Goal: Task Accomplishment & Management: Manage account settings

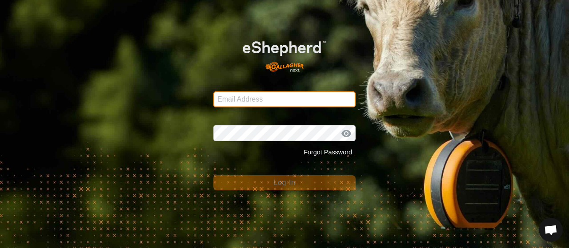
type input "[PERSON_NAME][EMAIL_ADDRESS][PERSON_NAME][DOMAIN_NAME]"
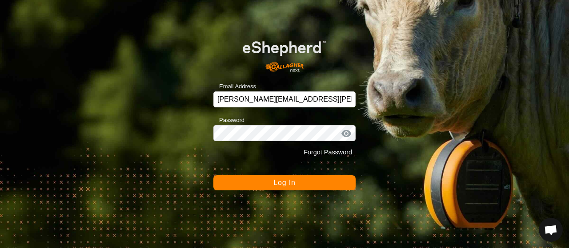
click at [272, 181] on button "Log In" at bounding box center [284, 182] width 142 height 15
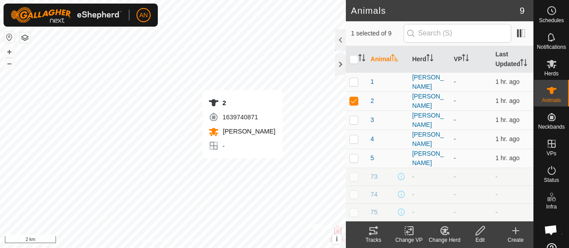
checkbox input "false"
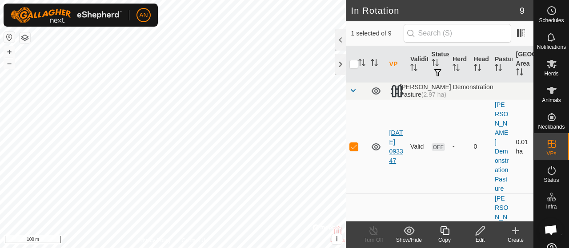
click at [394, 141] on link "[DATE] 093347" at bounding box center [396, 146] width 14 height 35
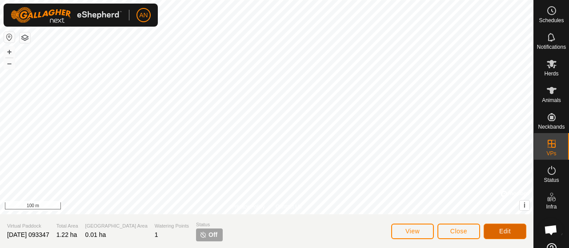
click at [503, 232] on span "Edit" at bounding box center [505, 231] width 12 height 7
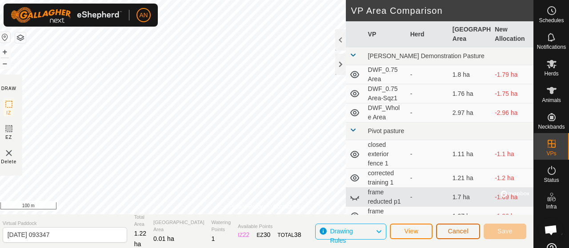
click at [449, 232] on span "Cancel" at bounding box center [457, 231] width 21 height 7
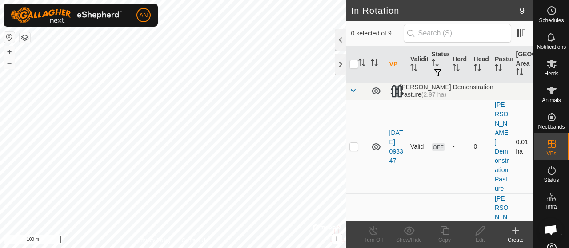
click at [355, 143] on p-checkbox at bounding box center [353, 146] width 9 height 7
click at [341, 36] on div at bounding box center [340, 39] width 11 height 21
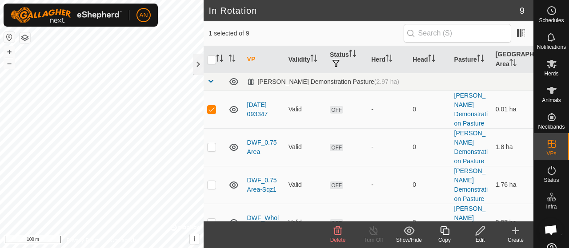
click at [338, 237] on div "Delete" at bounding box center [338, 240] width 36 height 8
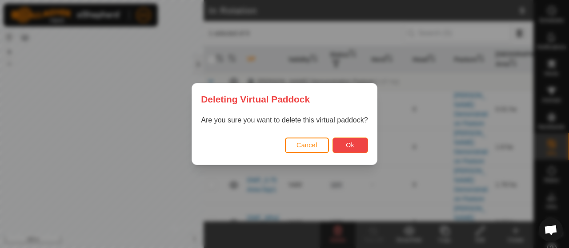
click at [351, 149] on span "Ok" at bounding box center [350, 145] width 8 height 7
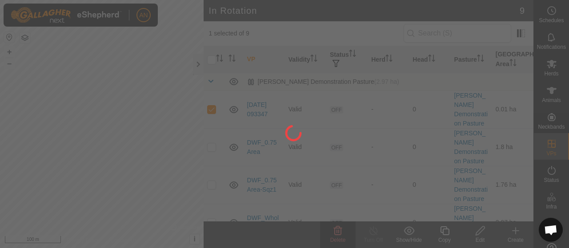
checkbox input "false"
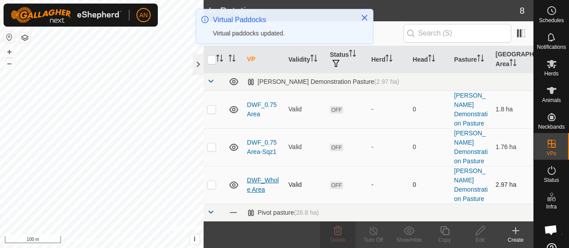
click at [264, 177] on link "DWF_Whole Area" at bounding box center [263, 185] width 32 height 16
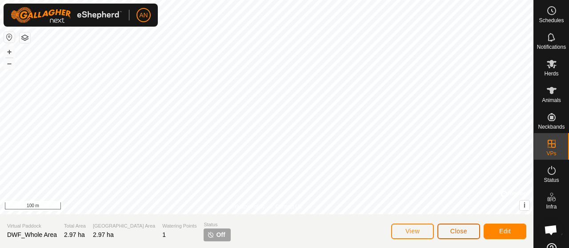
click at [450, 231] on span "Close" at bounding box center [458, 231] width 17 height 7
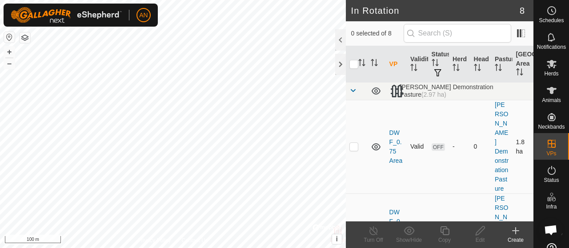
click at [353, 140] on td at bounding box center [356, 147] width 21 height 94
checkbox input "true"
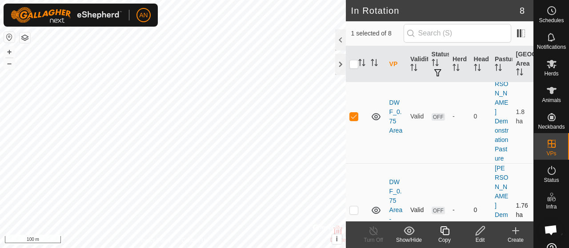
scroll to position [44, 0]
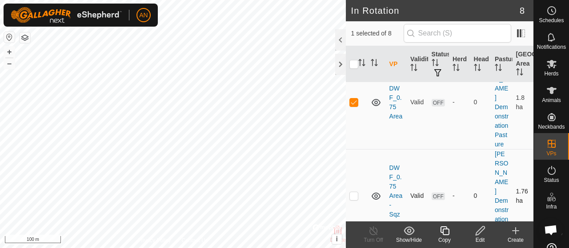
click at [354, 170] on td at bounding box center [356, 196] width 21 height 94
checkbox input "true"
click at [337, 44] on div at bounding box center [340, 39] width 11 height 21
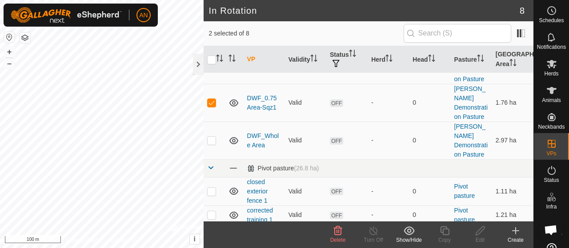
scroll to position [35, 0]
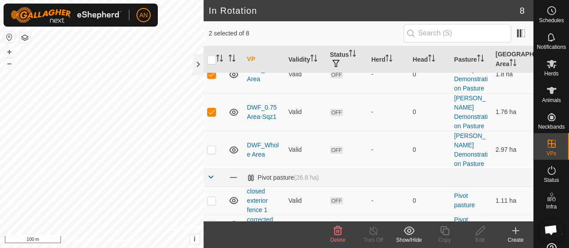
click at [342, 226] on icon at bounding box center [337, 231] width 11 height 11
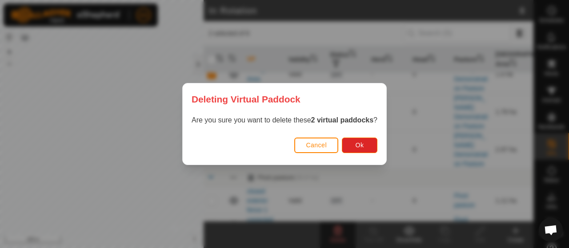
click at [366, 157] on div "Cancel Ok" at bounding box center [284, 150] width 203 height 30
click at [366, 146] on button "Ok" at bounding box center [360, 146] width 36 height 16
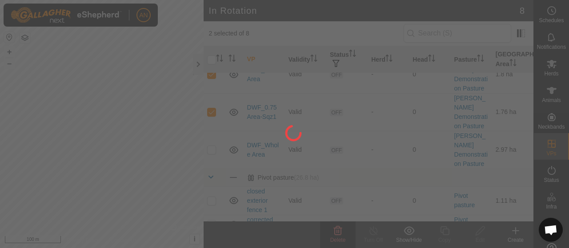
checkbox input "false"
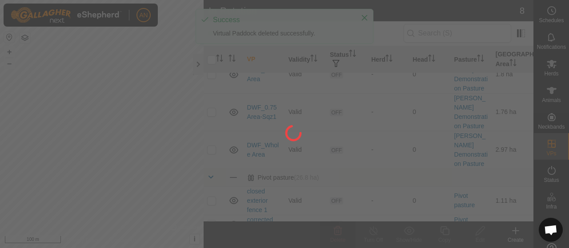
scroll to position [18, 0]
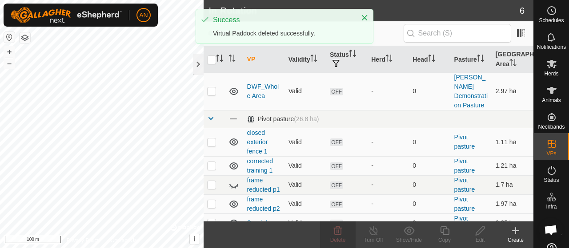
click at [214, 88] on p-checkbox at bounding box center [211, 91] width 9 height 7
checkbox input "true"
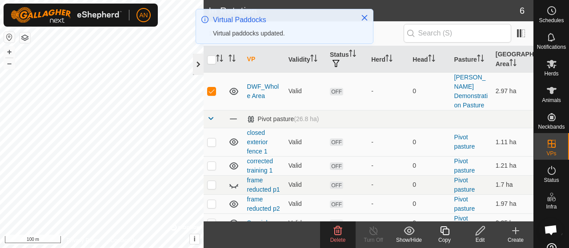
click at [196, 63] on div at bounding box center [198, 64] width 11 height 21
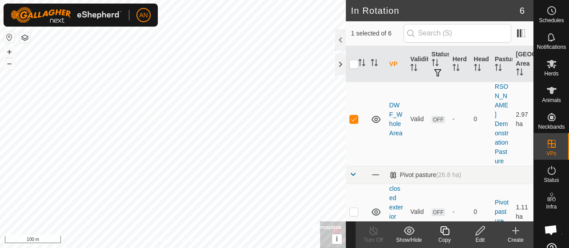
click at [474, 237] on div "Edit" at bounding box center [480, 240] width 36 height 8
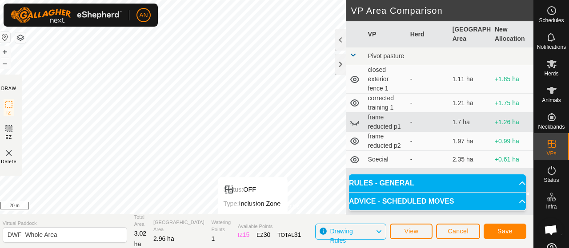
click at [259, 221] on div "Privacy Policy Contact Us Status: OFF Type: Inclusion Zone + – ⇧ i © Mapbox , ©…" at bounding box center [264, 124] width 537 height 248
click at [275, 223] on div "Privacy Policy Contact Us Status: OFF Type: Inclusion Zone + – ⇧ i © Mapbox , ©…" at bounding box center [264, 124] width 537 height 248
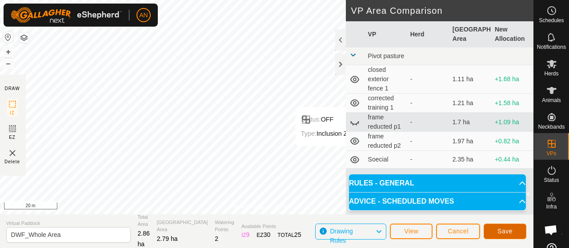
click at [494, 229] on button "Save" at bounding box center [504, 232] width 43 height 16
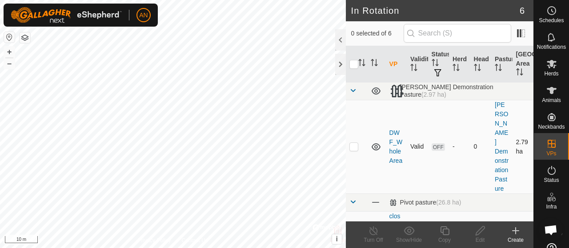
click at [354, 143] on p-checkbox at bounding box center [353, 146] width 9 height 7
checkbox input "true"
click at [477, 235] on icon at bounding box center [479, 231] width 11 height 11
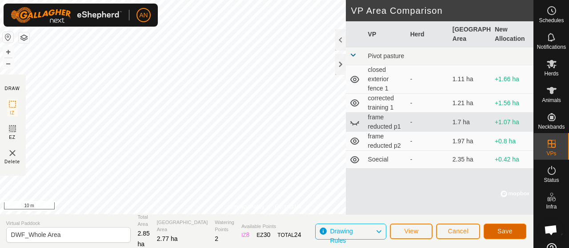
click at [514, 231] on button "Save" at bounding box center [504, 232] width 43 height 16
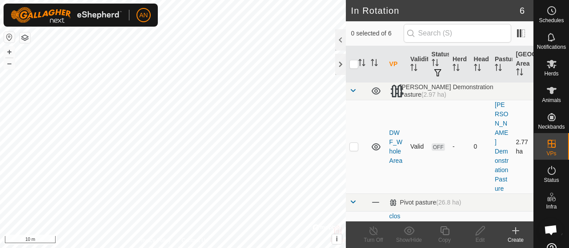
click at [352, 141] on td at bounding box center [356, 147] width 21 height 94
checkbox input "true"
click at [445, 234] on icon at bounding box center [444, 231] width 11 height 11
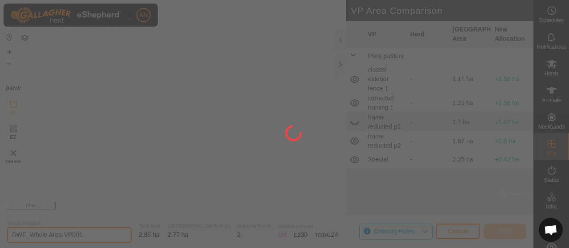
drag, startPoint x: 90, startPoint y: 236, endPoint x: 69, endPoint y: 232, distance: 21.3
click at [69, 232] on input "DWF_Whole Area-VP001" at bounding box center [69, 235] width 124 height 16
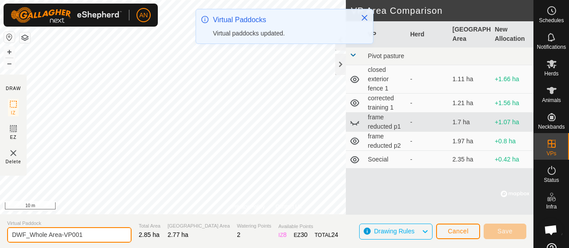
click at [34, 234] on input "DWF_Whole Area-VP001" at bounding box center [69, 235] width 124 height 16
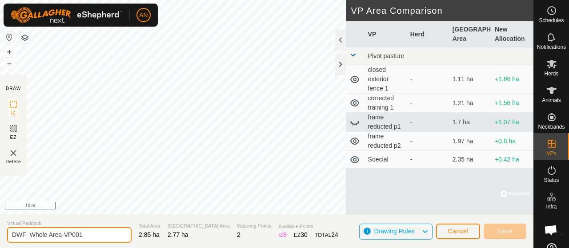
drag, startPoint x: 31, startPoint y: 236, endPoint x: 60, endPoint y: 235, distance: 28.9
click at [60, 235] on input "DWF_Whole Area-VP001" at bounding box center [69, 235] width 124 height 16
type input "DWF_0.5Area-VP002"
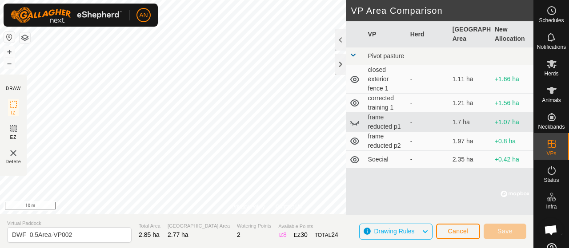
click at [87, 10] on div "AN Schedules Notifications Herds Animals Neckbands VPs Status Infra Heatmap Hel…" at bounding box center [284, 124] width 569 height 248
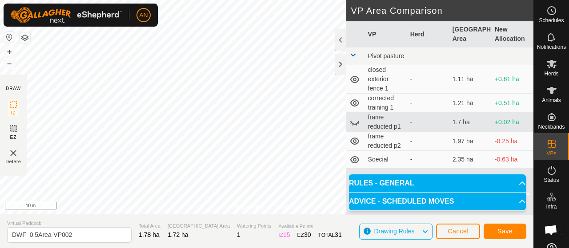
click at [0, 119] on div "Privacy Policy Contact Us Status: OFF Type: Inclusion Zone + – ⇧ i © Mapbox , ©…" at bounding box center [266, 124] width 533 height 248
click at [499, 229] on span "Save" at bounding box center [504, 231] width 15 height 7
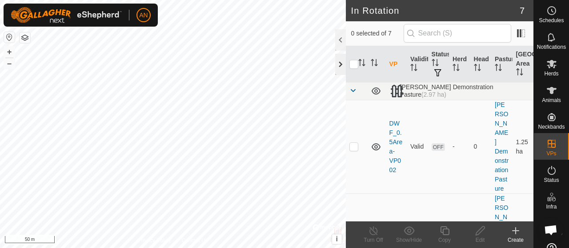
click at [339, 62] on div at bounding box center [340, 64] width 11 height 21
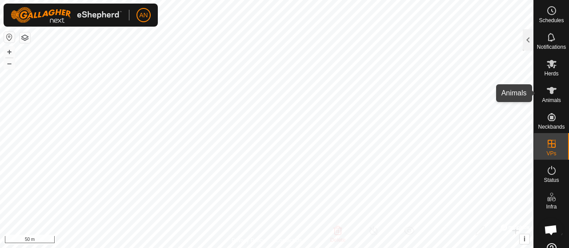
click at [547, 98] on span "Animals" at bounding box center [550, 100] width 19 height 5
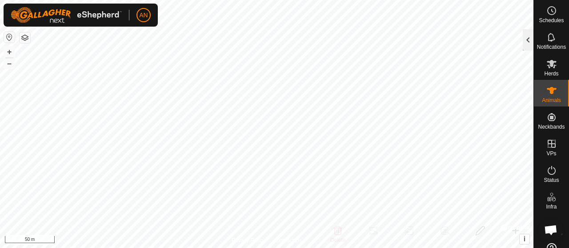
click at [530, 38] on div at bounding box center [527, 39] width 11 height 21
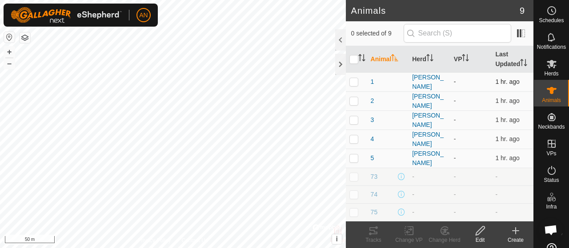
click at [354, 85] on p-checkbox at bounding box center [353, 81] width 9 height 7
checkbox input "true"
click at [488, 235] on edit-svg-icon at bounding box center [480, 231] width 36 height 11
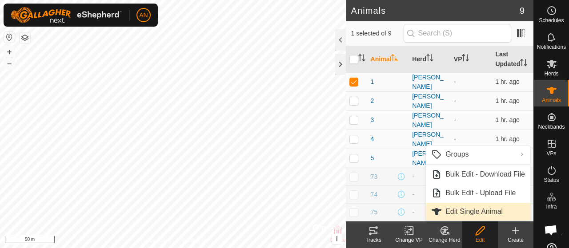
click at [478, 213] on link "Edit Single Animal" at bounding box center [478, 212] width 104 height 18
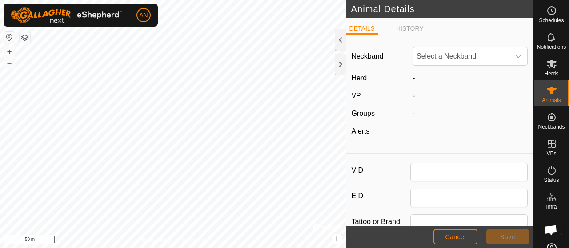
type input "1"
type input "[PERSON_NAME]"
type input "0"
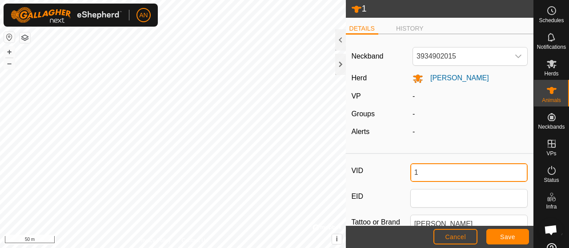
click at [441, 172] on input "1" at bounding box center [469, 172] width 118 height 19
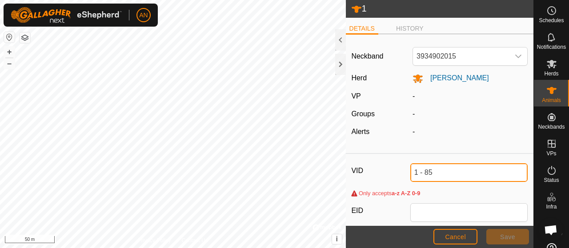
click at [415, 170] on input "1 - 85" at bounding box center [469, 172] width 118 height 19
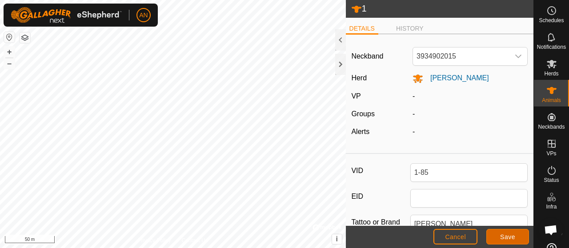
click at [507, 237] on span "Save" at bounding box center [507, 237] width 15 height 7
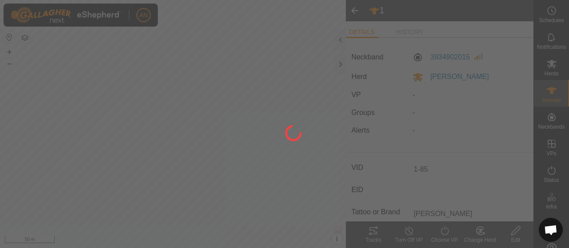
type input "1"
type input "-"
type input "0 kg"
type input "-"
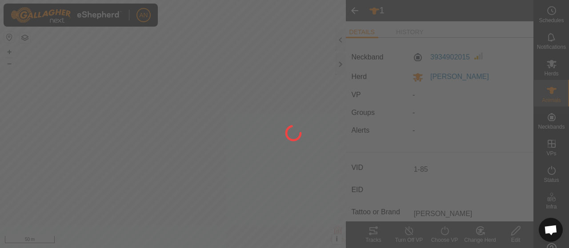
type input "-"
type input "1-85"
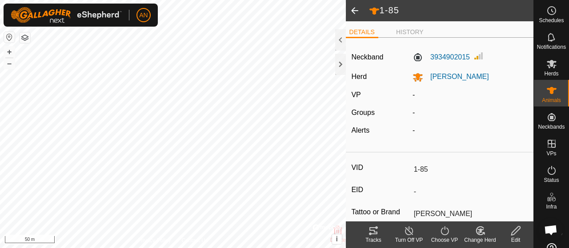
click at [355, 8] on span at bounding box center [355, 10] width 18 height 21
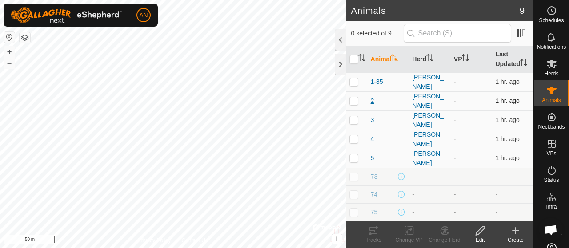
click at [371, 106] on span "2" at bounding box center [372, 100] width 4 height 9
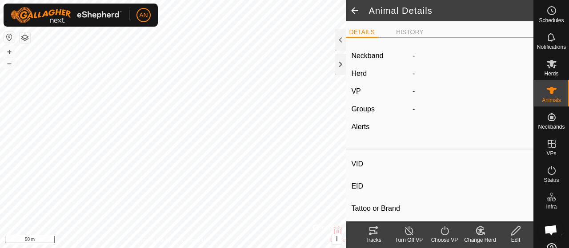
type input "2"
type input "-"
type input "[PERSON_NAME]"
type input "-"
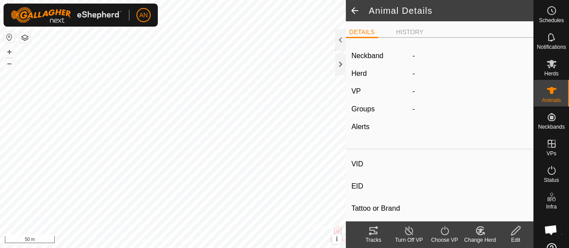
type input "0 kg"
type input "-"
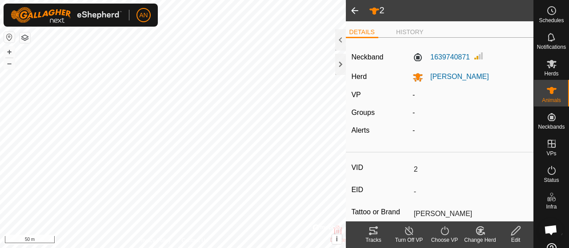
click at [508, 237] on div "Edit" at bounding box center [515, 240] width 36 height 8
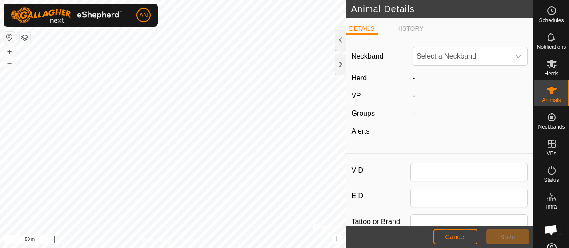
type input "2"
type input "[PERSON_NAME]"
type input "0"
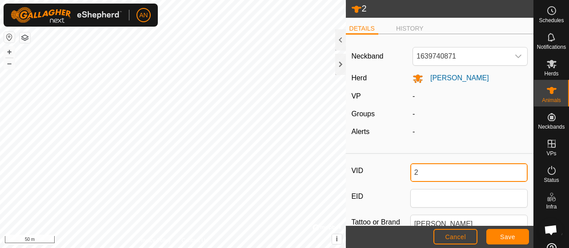
click at [433, 175] on input "2" at bounding box center [469, 172] width 118 height 19
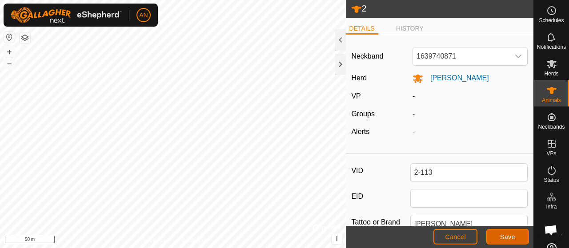
click at [505, 235] on span "Save" at bounding box center [507, 237] width 15 height 7
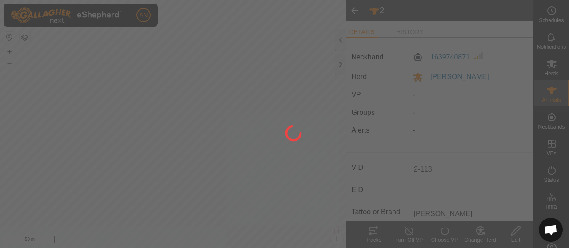
type input "2"
type input "-"
type input "0 kg"
type input "-"
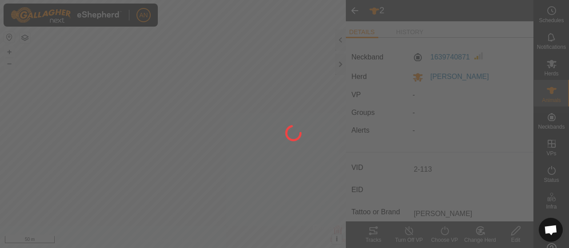
type input "-"
type input "2-113"
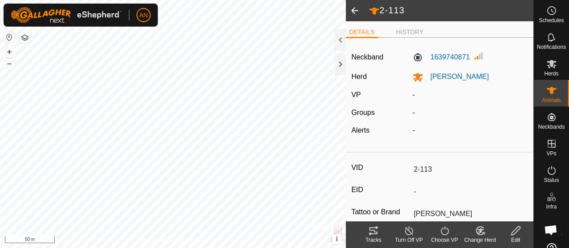
click at [352, 12] on span at bounding box center [355, 10] width 18 height 21
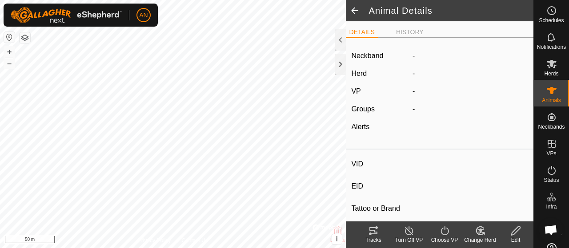
type input "2-113"
type input "-"
type input "[PERSON_NAME]"
type input "-"
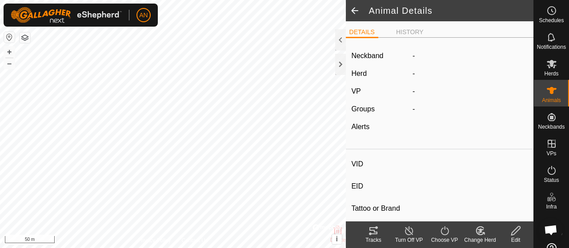
type input "0 kg"
type input "-"
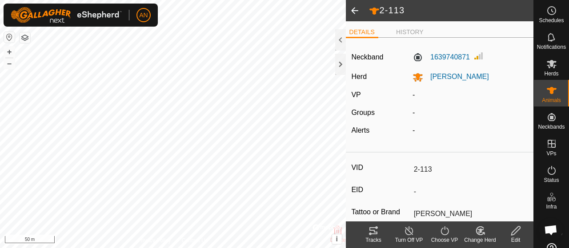
click at [356, 8] on span at bounding box center [355, 10] width 18 height 21
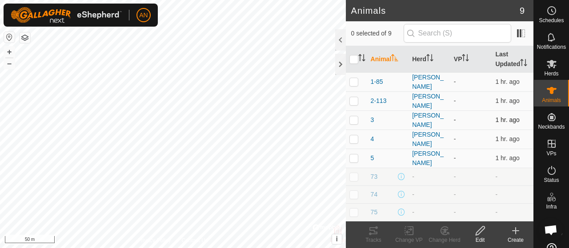
click at [370, 127] on td "3" at bounding box center [388, 120] width 42 height 19
click at [371, 125] on span "3" at bounding box center [372, 119] width 4 height 9
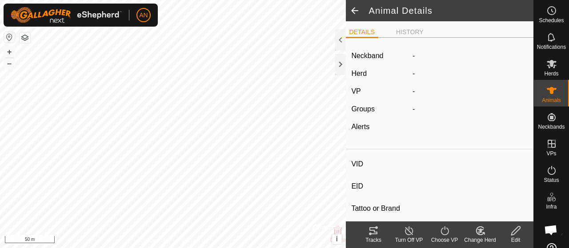
type input "3"
type input "-"
type input "[PERSON_NAME]"
type input "-"
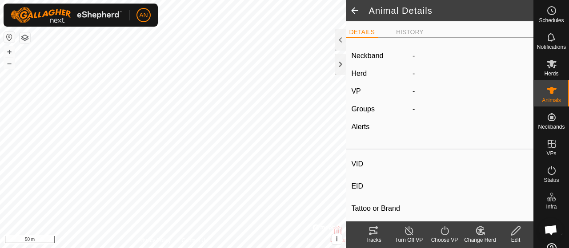
type input "0 kg"
type input "-"
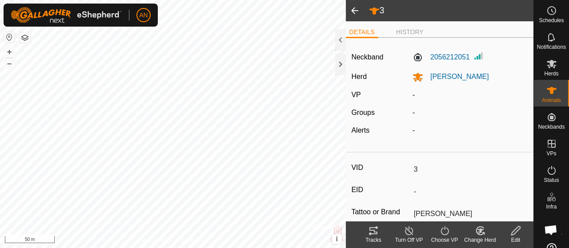
click at [510, 234] on icon at bounding box center [515, 231] width 11 height 11
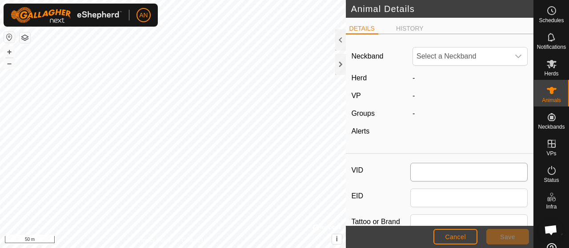
type input "3"
type input "[PERSON_NAME]"
type input "0"
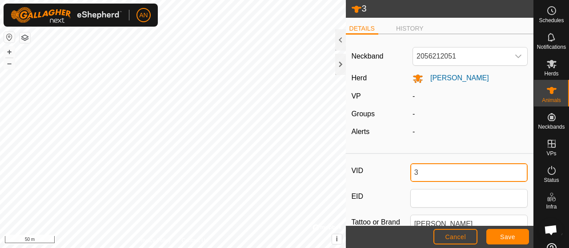
click at [422, 170] on input "3" at bounding box center [469, 172] width 118 height 19
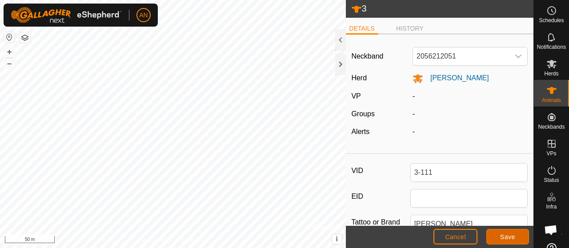
click at [493, 237] on button "Save" at bounding box center [507, 237] width 43 height 16
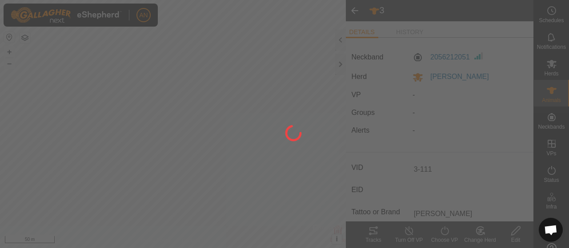
type input "3"
type input "-"
type input "0 kg"
type input "-"
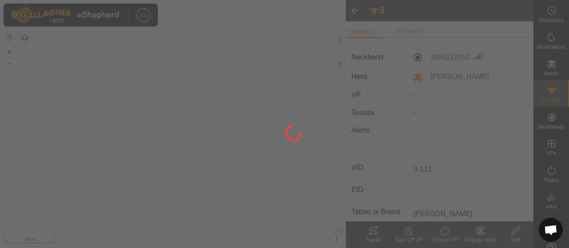
type input "-"
type input "3-111"
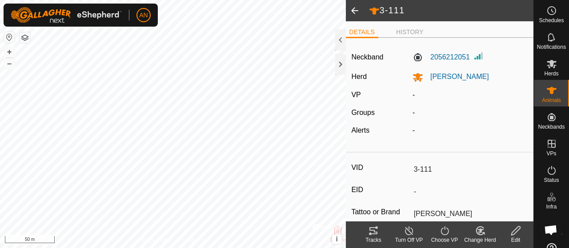
click at [354, 9] on span at bounding box center [355, 10] width 18 height 21
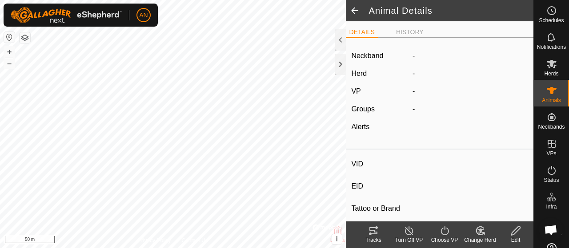
type input "3-111"
type input "-"
type input "[PERSON_NAME]"
type input "-"
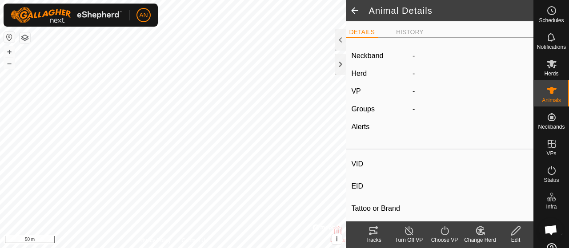
type input "0 kg"
type input "-"
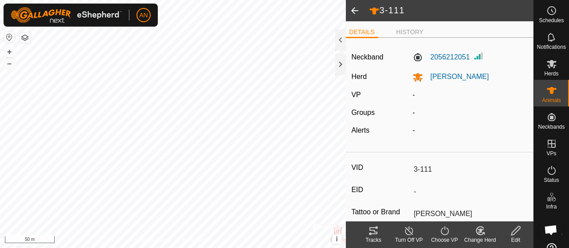
click at [353, 7] on span at bounding box center [355, 10] width 18 height 21
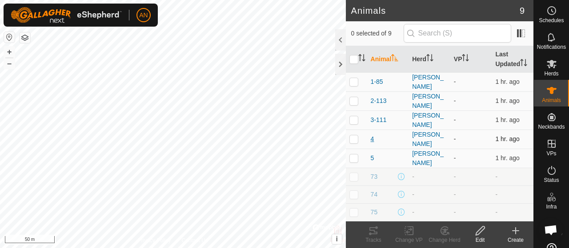
click at [372, 142] on span "4" at bounding box center [372, 139] width 4 height 9
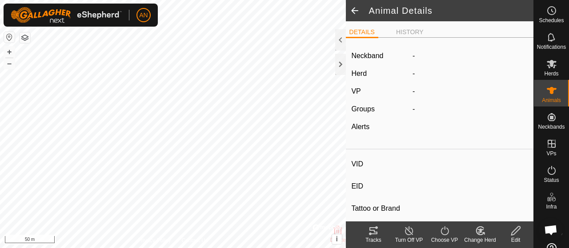
type input "4"
type input "-"
type input "[PERSON_NAME]"
type input "-"
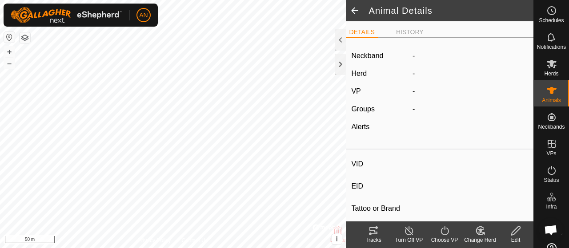
type input "0 kg"
type input "-"
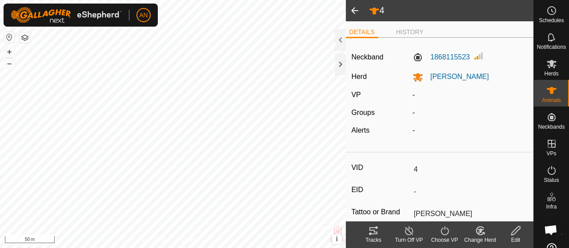
click at [514, 239] on div "Edit" at bounding box center [515, 240] width 36 height 8
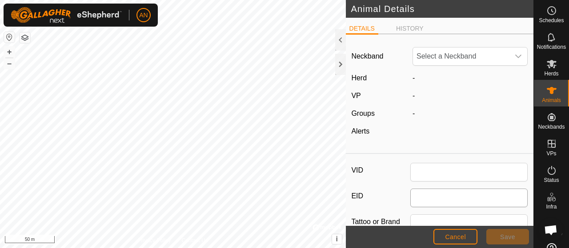
type input "4"
type input "[PERSON_NAME]"
type input "0"
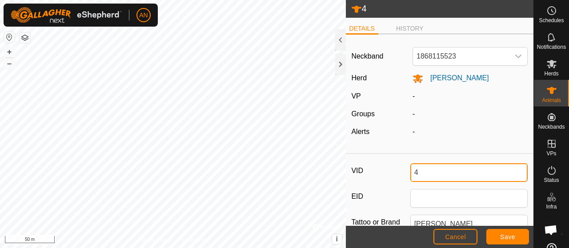
click at [430, 173] on input "4" at bounding box center [469, 172] width 118 height 19
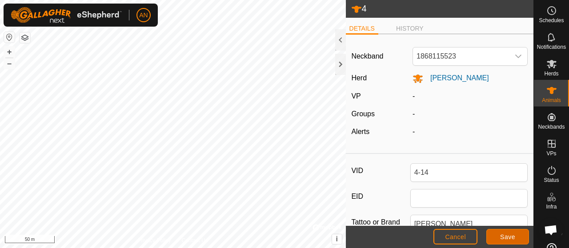
click at [495, 237] on button "Save" at bounding box center [507, 237] width 43 height 16
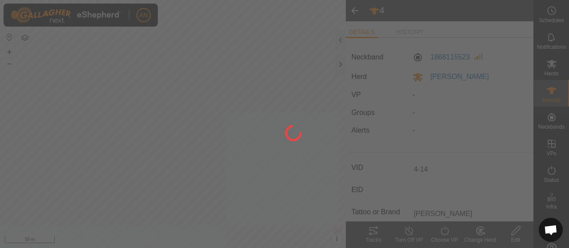
type input "4"
type input "-"
type input "0 kg"
type input "-"
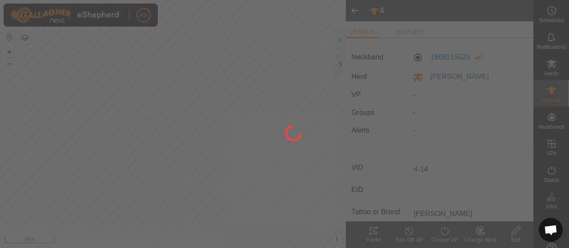
type input "-"
type input "4-14"
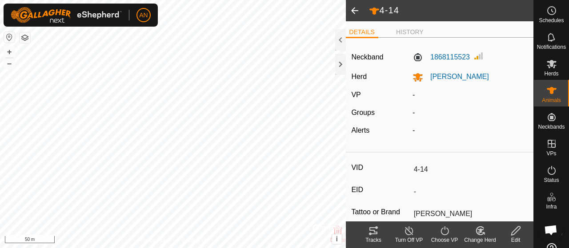
click at [352, 12] on span at bounding box center [355, 10] width 18 height 21
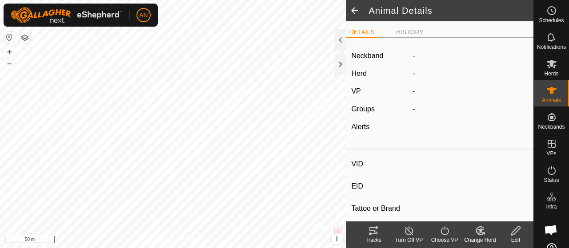
type input "4-14"
type input "-"
type input "[PERSON_NAME]"
type input "-"
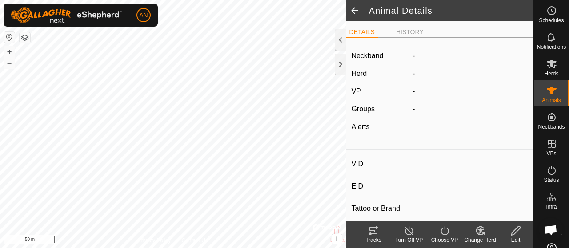
type input "0 kg"
type input "-"
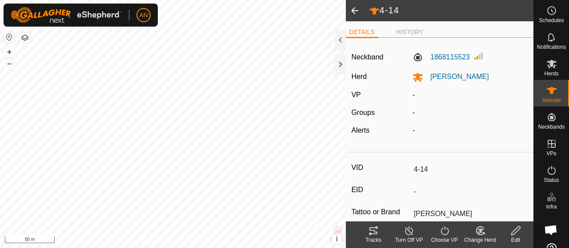
click at [353, 10] on span at bounding box center [355, 10] width 18 height 21
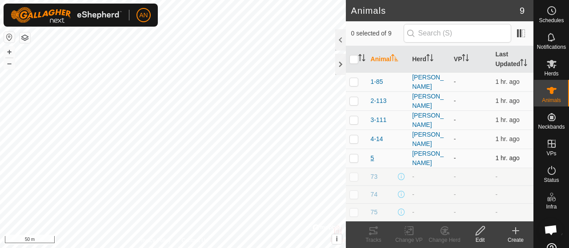
click at [371, 160] on span "5" at bounding box center [372, 158] width 4 height 9
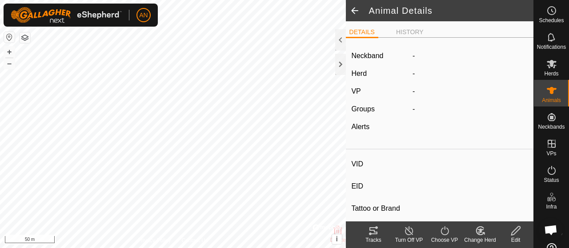
type input "5"
type input "-"
type input "[PERSON_NAME]"
type input "-"
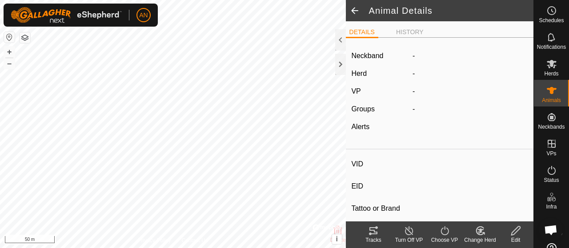
type input "0 kg"
type input "-"
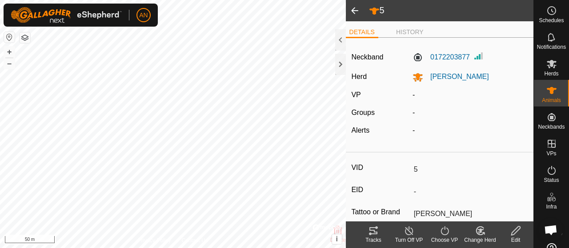
click at [509, 234] on edit-svg-icon at bounding box center [515, 231] width 36 height 11
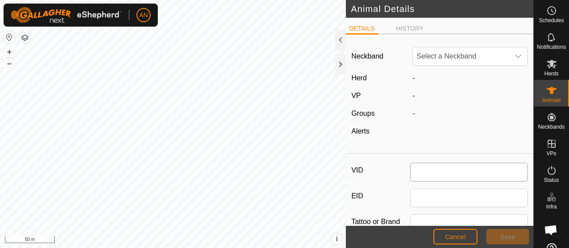
type input "5"
type input "[PERSON_NAME]"
type input "0"
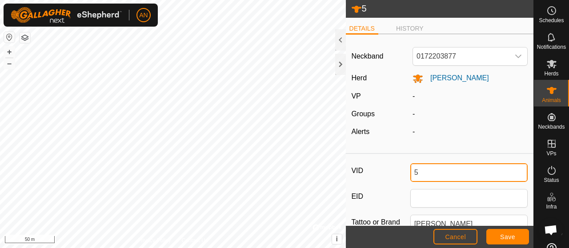
click at [416, 173] on input "5" at bounding box center [469, 172] width 118 height 19
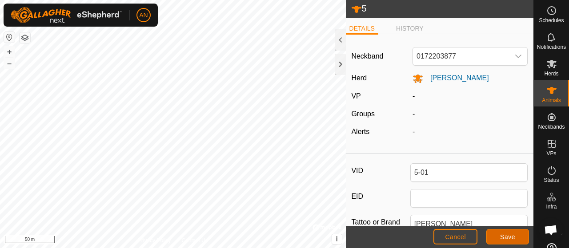
click at [514, 243] on button "Save" at bounding box center [507, 237] width 43 height 16
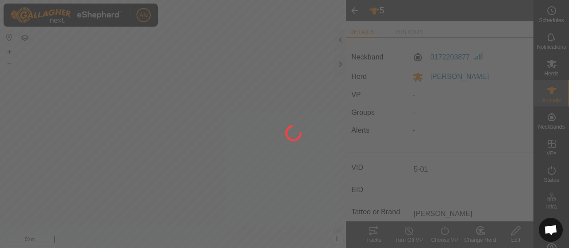
type input "5"
type input "-"
type input "0 kg"
type input "-"
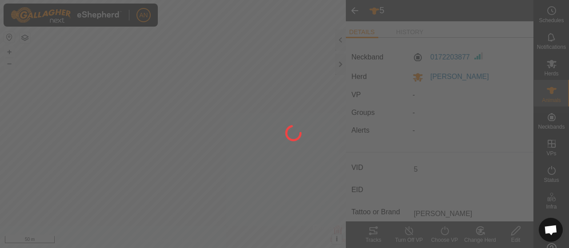
type input "-"
type input "5-01"
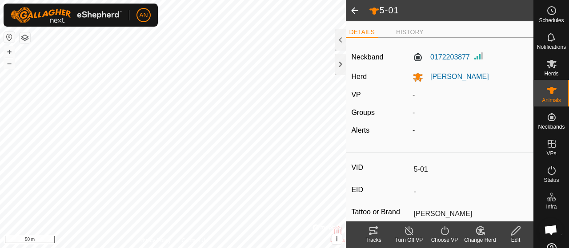
click at [354, 13] on span at bounding box center [355, 10] width 18 height 21
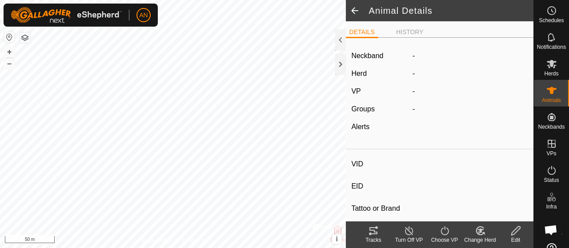
type input "5-01"
type input "-"
type input "[PERSON_NAME]"
type input "-"
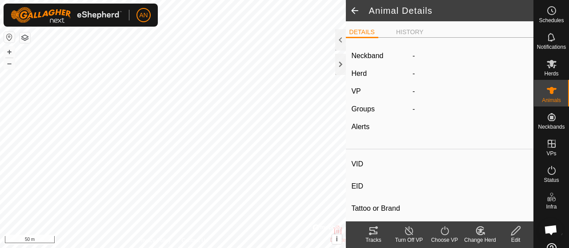
type input "0 kg"
type input "-"
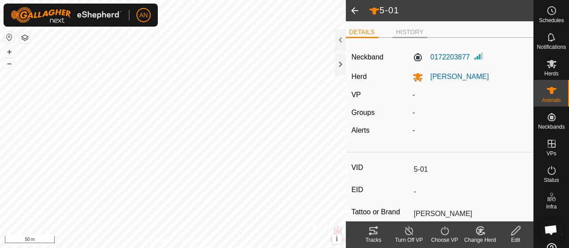
click at [403, 32] on li "HISTORY" at bounding box center [409, 33] width 35 height 11
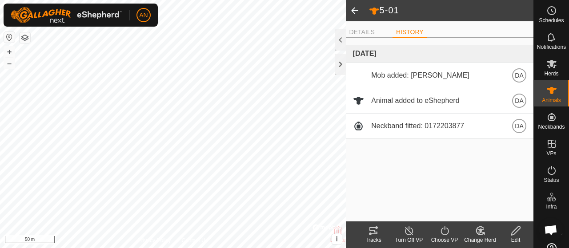
click at [356, 11] on span at bounding box center [355, 10] width 18 height 21
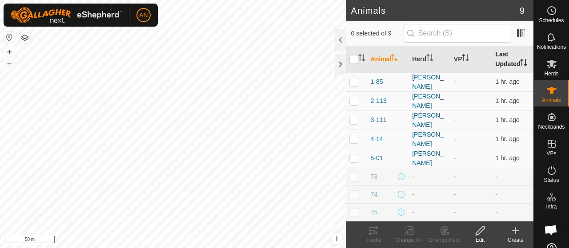
click at [504, 64] on th "Last Updated" at bounding box center [512, 59] width 42 height 27
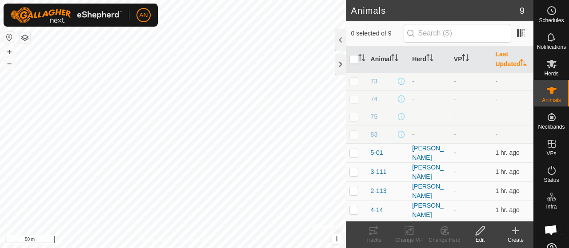
click at [504, 64] on th "Last Updated" at bounding box center [512, 59] width 42 height 27
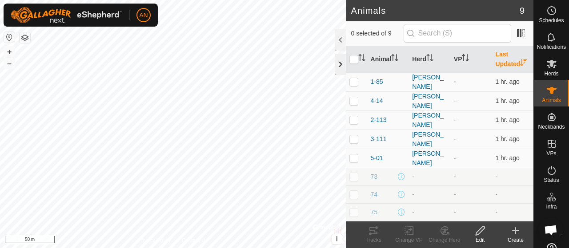
click at [339, 64] on div at bounding box center [340, 64] width 11 height 21
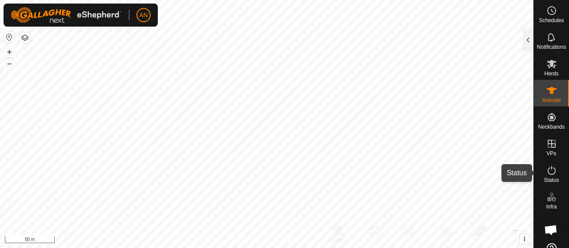
click at [548, 173] on icon at bounding box center [551, 170] width 11 height 11
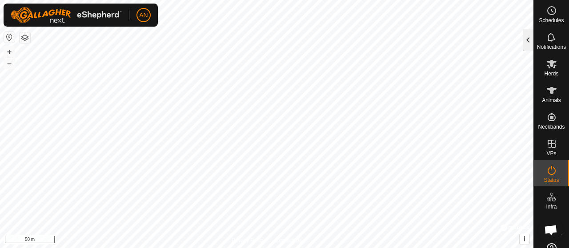
click at [527, 36] on div at bounding box center [527, 39] width 11 height 21
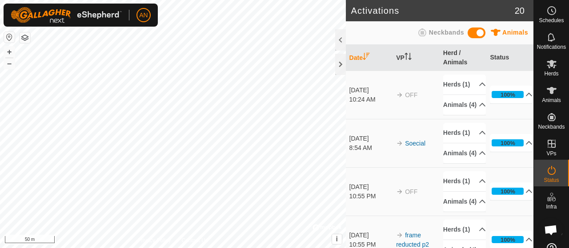
click at [478, 34] on span at bounding box center [476, 33] width 18 height 11
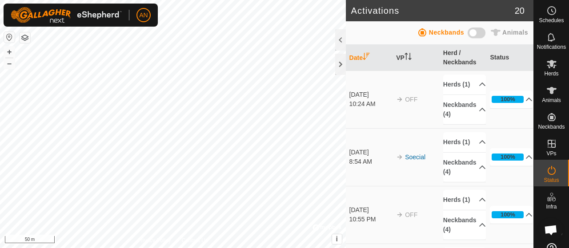
click at [474, 33] on span at bounding box center [476, 33] width 18 height 11
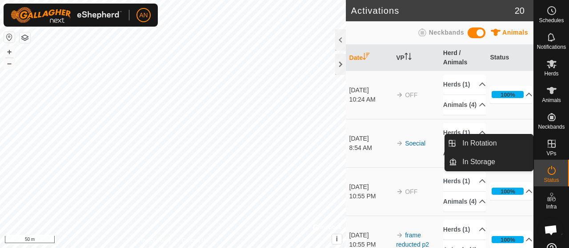
click at [550, 149] on icon at bounding box center [551, 144] width 11 height 11
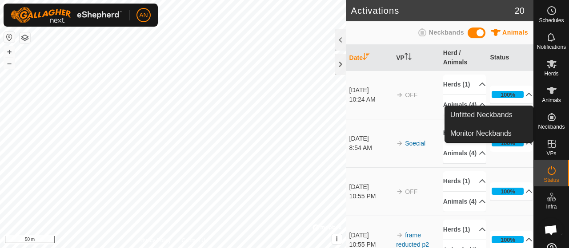
click at [548, 126] on span "Neckbands" at bounding box center [550, 126] width 27 height 5
click at [493, 130] on link "Monitor Neckbands" at bounding box center [489, 134] width 88 height 18
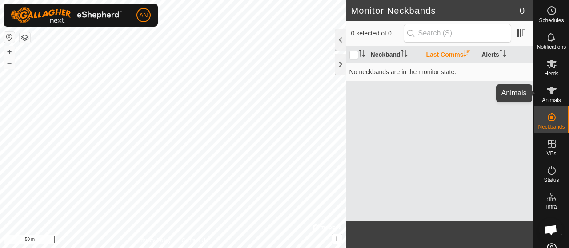
click at [549, 96] on icon at bounding box center [551, 90] width 11 height 11
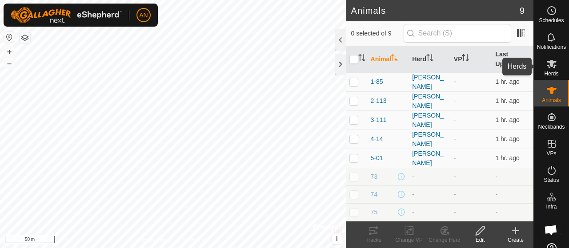
click at [546, 68] on icon at bounding box center [551, 64] width 10 height 8
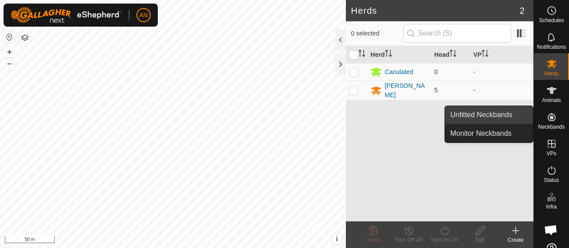
click at [494, 119] on link "Unfitted Neckbands" at bounding box center [489, 115] width 88 height 18
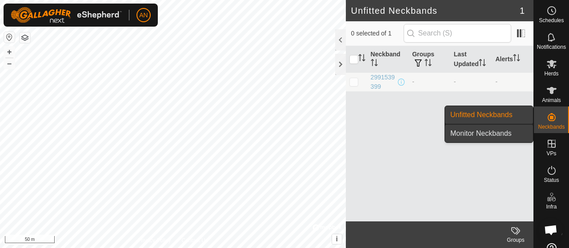
click at [492, 138] on link "Monitor Neckbands" at bounding box center [489, 134] width 88 height 18
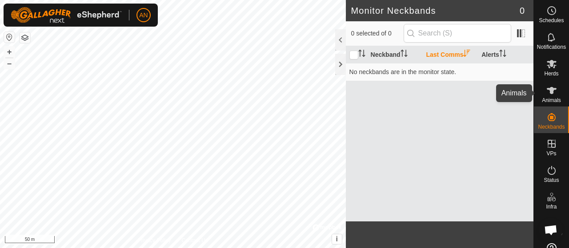
click at [546, 96] on icon at bounding box center [551, 90] width 11 height 11
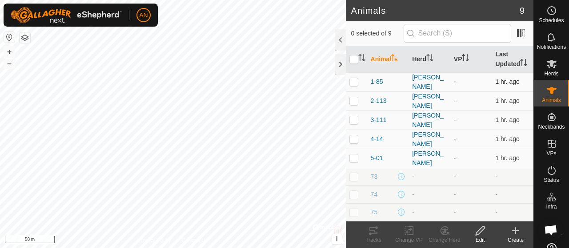
click at [356, 92] on td at bounding box center [356, 81] width 21 height 19
checkbox input "true"
click at [411, 234] on icon at bounding box center [408, 231] width 11 height 11
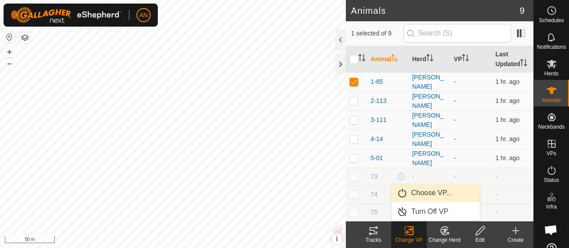
click at [417, 198] on link "Choose VP..." at bounding box center [435, 193] width 88 height 18
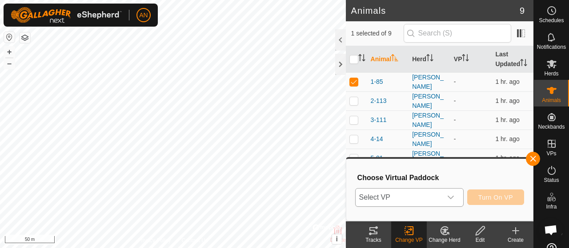
click at [449, 193] on div "dropdown trigger" at bounding box center [451, 198] width 18 height 18
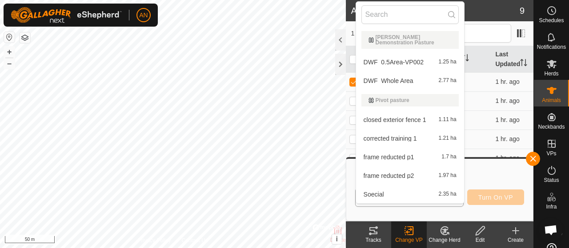
click at [413, 74] on li "DWF_Whole Area 2.77 ha" at bounding box center [410, 81] width 108 height 18
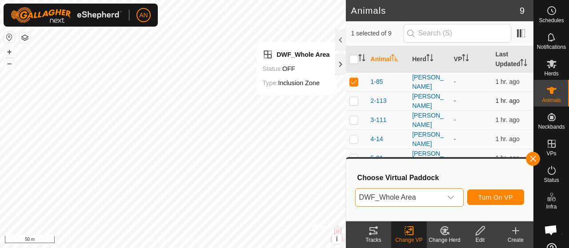
click at [354, 104] on p-checkbox at bounding box center [353, 100] width 9 height 7
checkbox input "true"
click at [354, 121] on td at bounding box center [356, 120] width 21 height 19
checkbox input "true"
click at [352, 142] on p-checkbox at bounding box center [353, 138] width 9 height 7
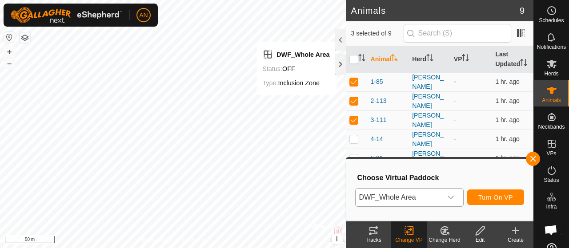
checkbox input "true"
click at [355, 141] on p-checkbox at bounding box center [353, 140] width 9 height 7
checkbox input "true"
click at [342, 64] on div at bounding box center [340, 64] width 11 height 21
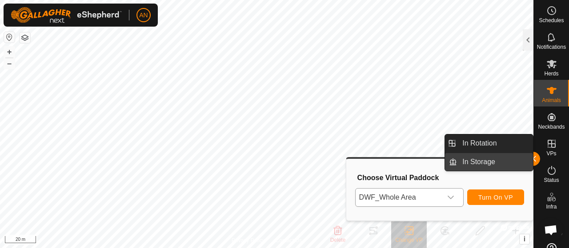
click at [531, 158] on link "In Storage" at bounding box center [495, 162] width 76 height 18
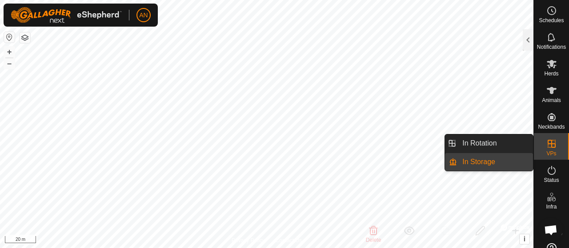
click at [494, 161] on link "In Storage" at bounding box center [495, 162] width 76 height 18
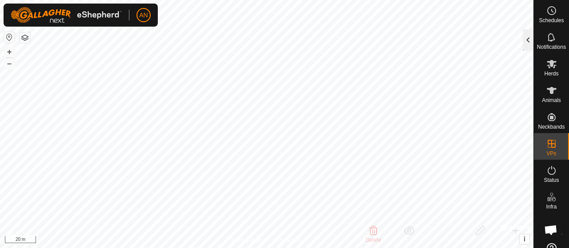
click at [531, 32] on div at bounding box center [527, 39] width 11 height 21
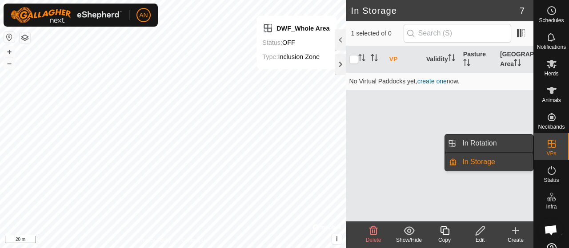
click at [517, 142] on link "In Rotation" at bounding box center [495, 144] width 76 height 18
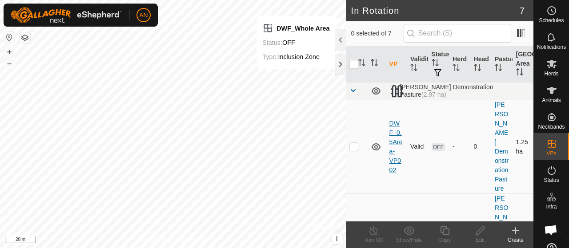
click at [393, 131] on link "DWF_0.5Area-VP002" at bounding box center [395, 147] width 13 height 54
